Goal: Information Seeking & Learning: Find specific fact

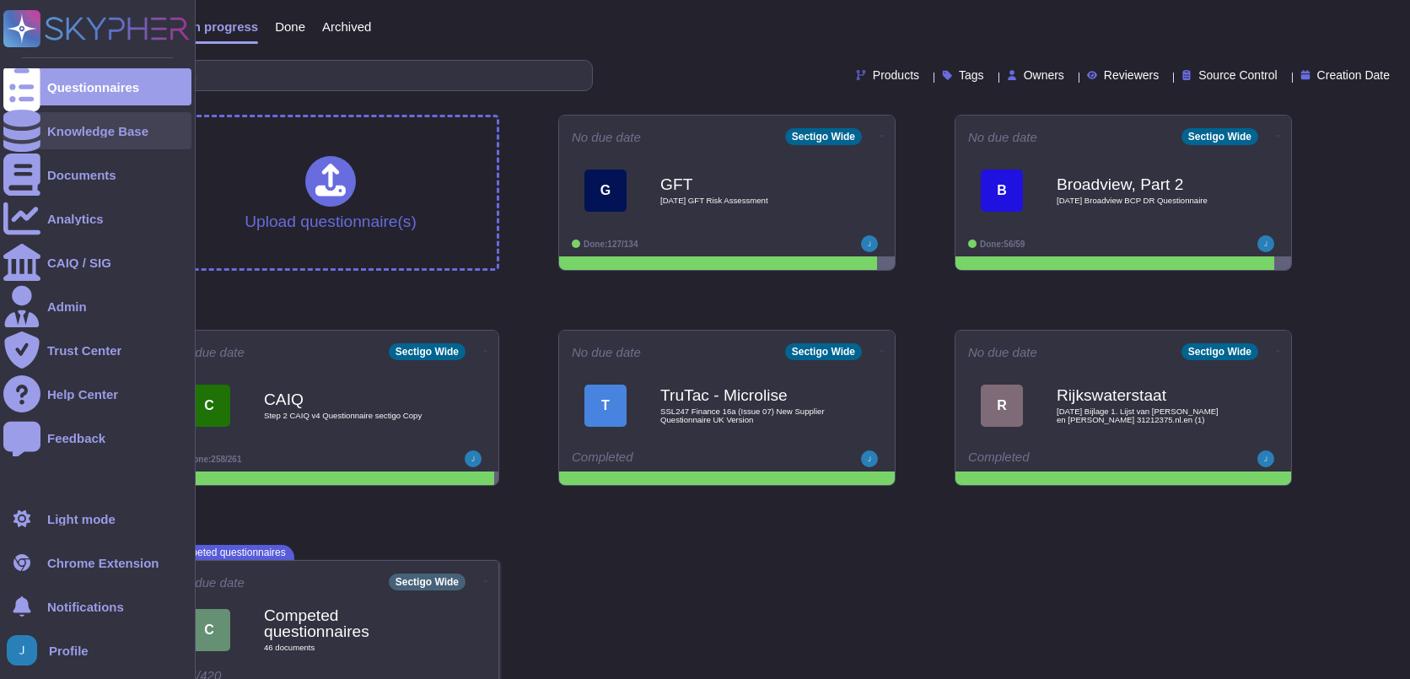
click at [32, 140] on div at bounding box center [21, 130] width 37 height 37
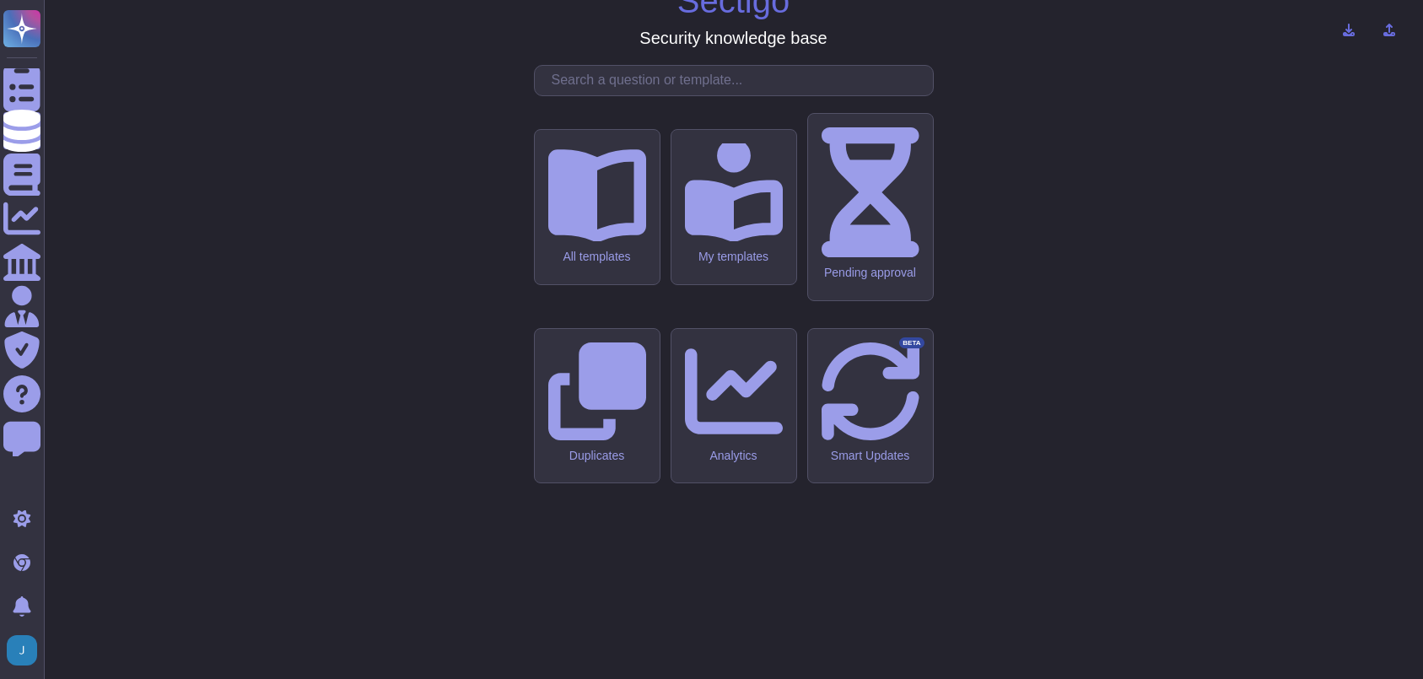
click at [705, 95] on input "text" at bounding box center [738, 81] width 390 height 30
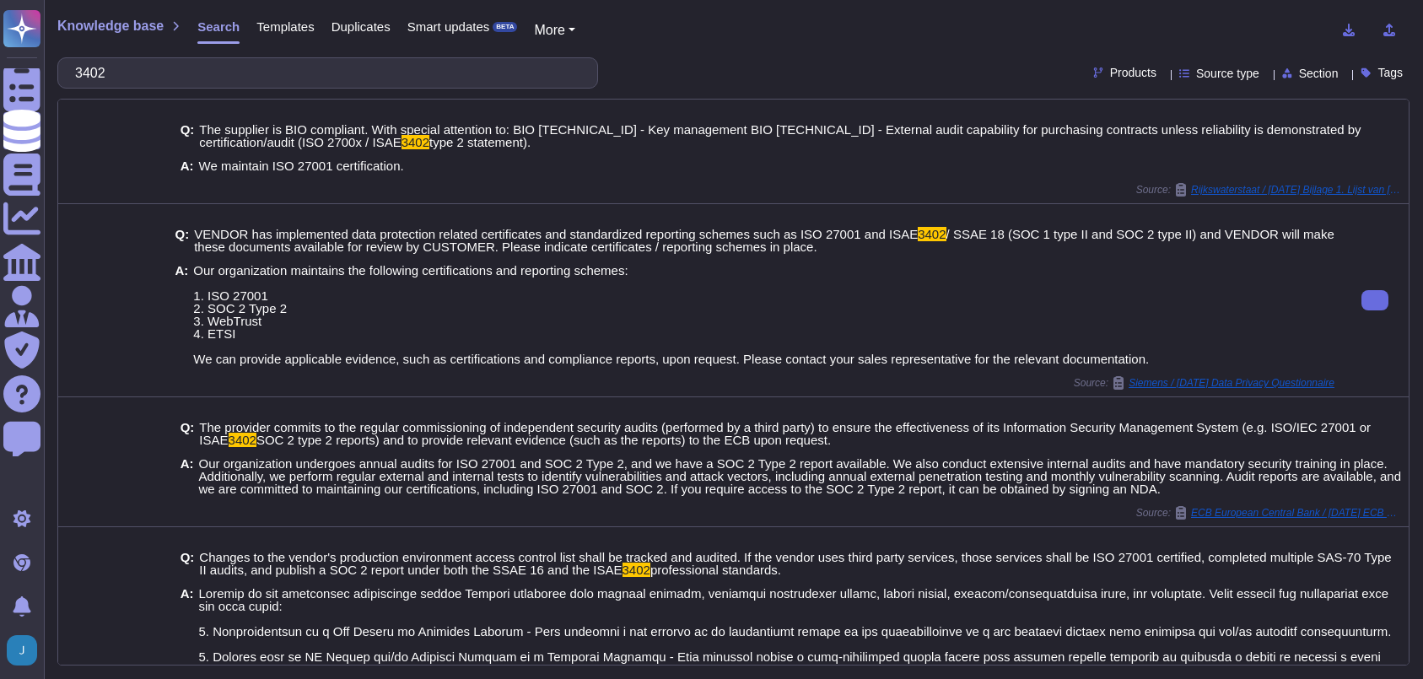
type input "3402"
drag, startPoint x: 237, startPoint y: 334, endPoint x: 191, endPoint y: 299, distance: 57.7
click at [193, 299] on span "Our organization maintains the following certifications and reporting schemes: …" at bounding box center [671, 314] width 956 height 101
copy span "1. ISO 27001 2. SOC 2 Type 2 3. WebTrust 4. ETSI"
